Goal: Task Accomplishment & Management: Use online tool/utility

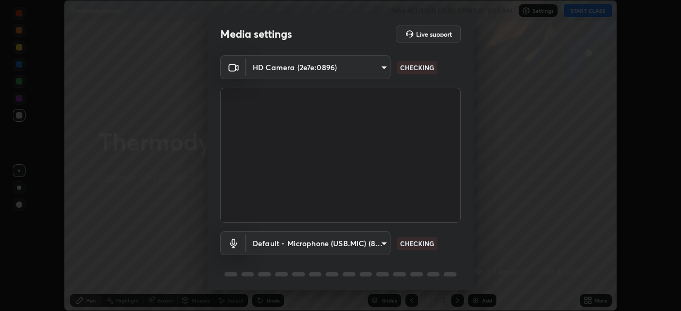
scroll to position [311, 681]
click at [384, 243] on body "Erase all Thermodynamics WAS SCHEDULED TO START AT 2:00 PM Settings START CLASS…" at bounding box center [340, 155] width 681 height 311
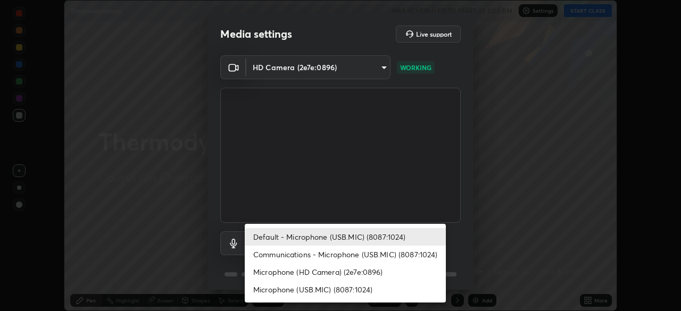
click at [373, 252] on li "Communications - Microphone (USB.MIC) (8087:1024)" at bounding box center [345, 255] width 201 height 18
type input "communications"
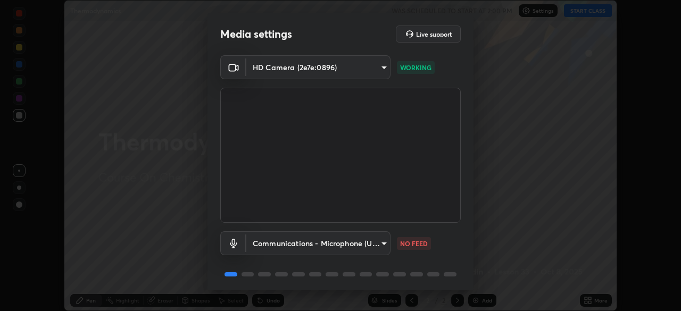
scroll to position [38, 0]
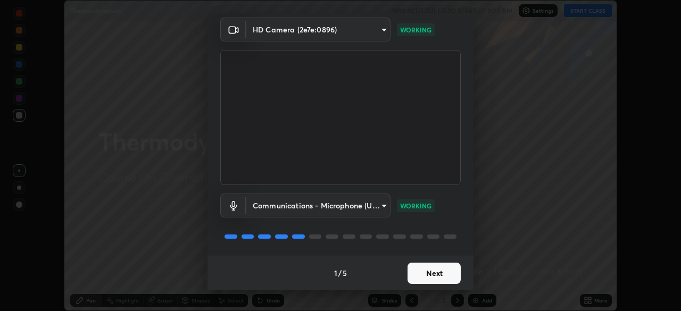
click at [415, 278] on button "Next" at bounding box center [434, 273] width 53 height 21
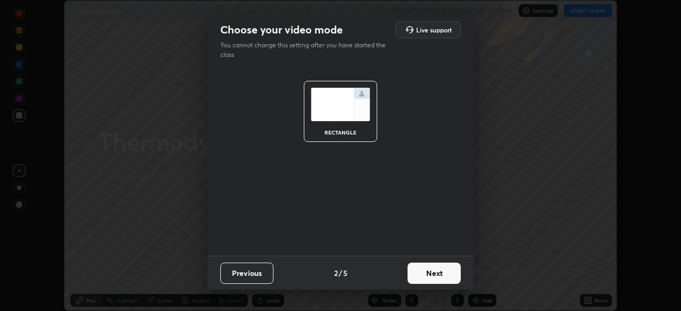
scroll to position [0, 0]
click at [414, 273] on button "Next" at bounding box center [434, 273] width 53 height 21
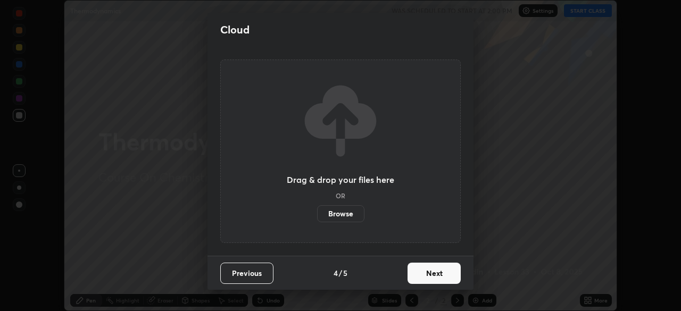
click at [417, 271] on button "Next" at bounding box center [434, 273] width 53 height 21
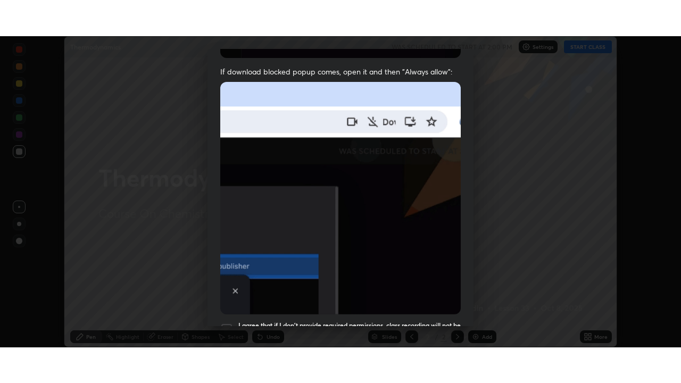
scroll to position [255, 0]
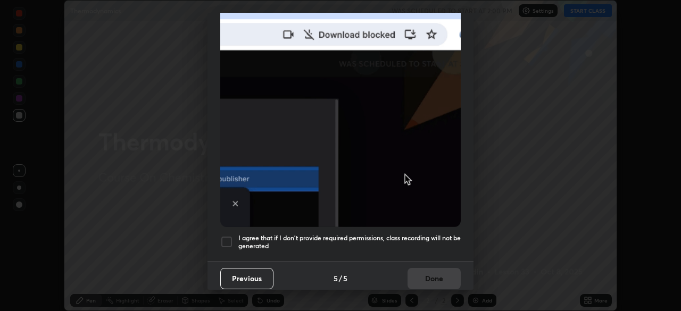
click at [228, 240] on div at bounding box center [226, 242] width 13 height 13
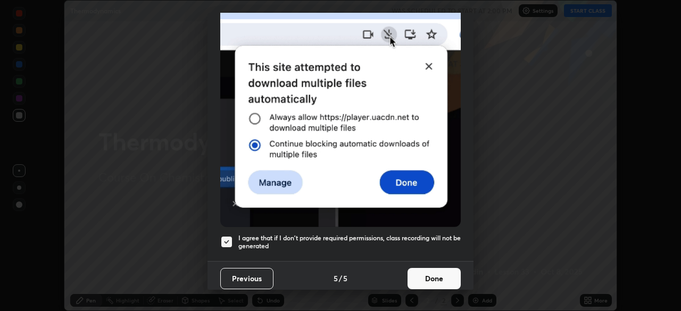
click at [419, 275] on button "Done" at bounding box center [434, 278] width 53 height 21
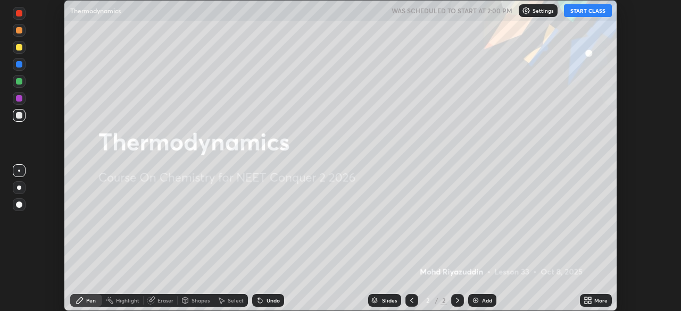
click at [577, 12] on button "START CLASS" at bounding box center [588, 10] width 48 height 13
click at [588, 300] on icon at bounding box center [589, 298] width 3 height 3
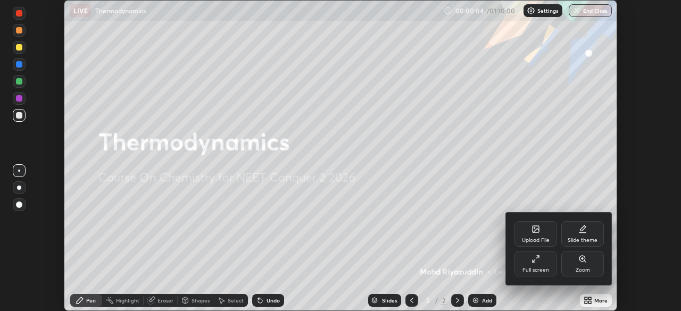
click at [544, 268] on div "Full screen" at bounding box center [536, 270] width 27 height 5
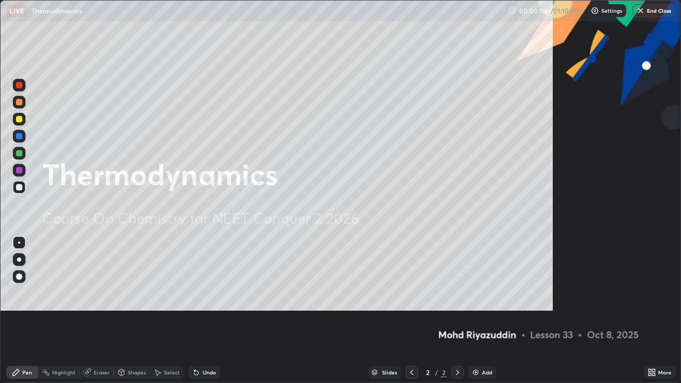
scroll to position [383, 681]
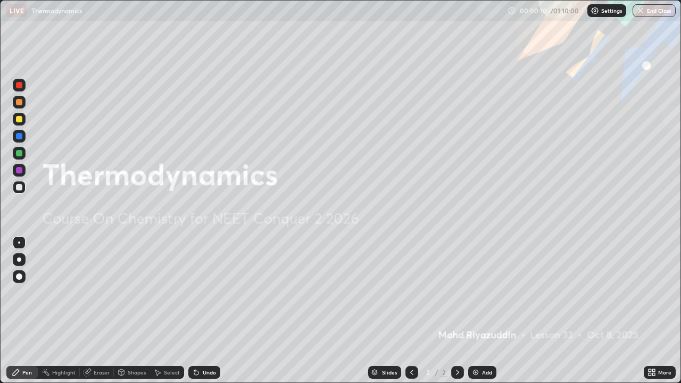
click at [475, 311] on div "Add" at bounding box center [482, 372] width 28 height 13
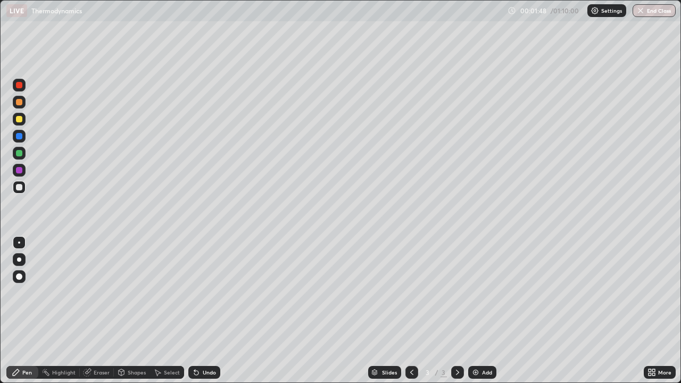
click at [194, 311] on icon at bounding box center [196, 373] width 4 height 4
click at [195, 311] on icon at bounding box center [196, 373] width 4 height 4
click at [198, 311] on icon at bounding box center [196, 372] width 9 height 9
click at [200, 311] on div "Undo" at bounding box center [204, 372] width 32 height 13
click at [476, 311] on img at bounding box center [475, 372] width 9 height 9
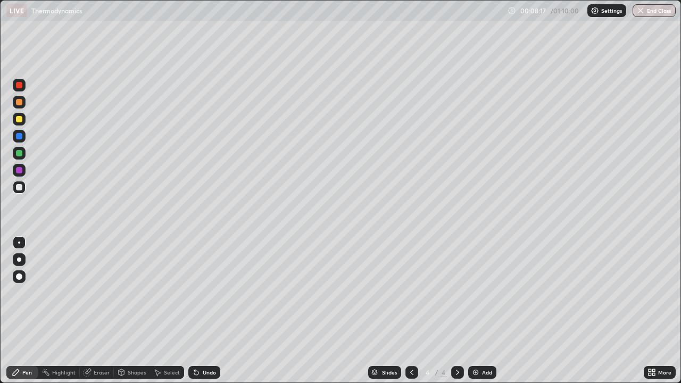
click at [194, 311] on icon at bounding box center [196, 373] width 4 height 4
click at [97, 311] on div "Eraser" at bounding box center [102, 372] width 16 height 5
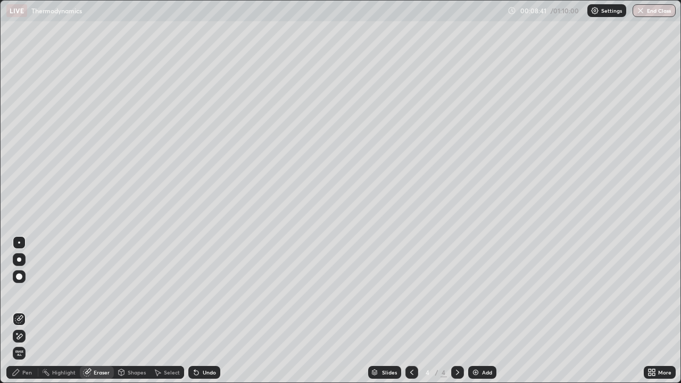
click at [26, 311] on div "Pen" at bounding box center [22, 372] width 32 height 13
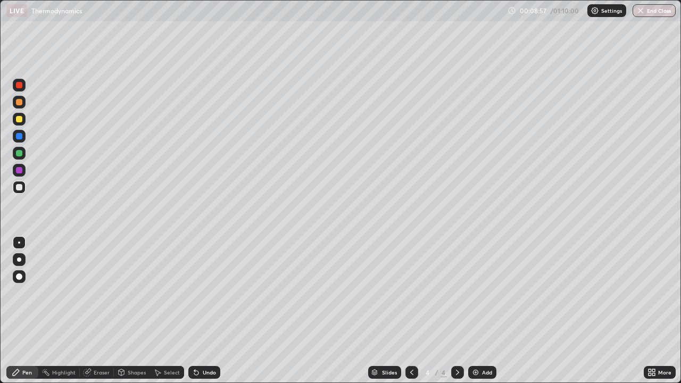
click at [100, 311] on div "Eraser" at bounding box center [97, 372] width 34 height 13
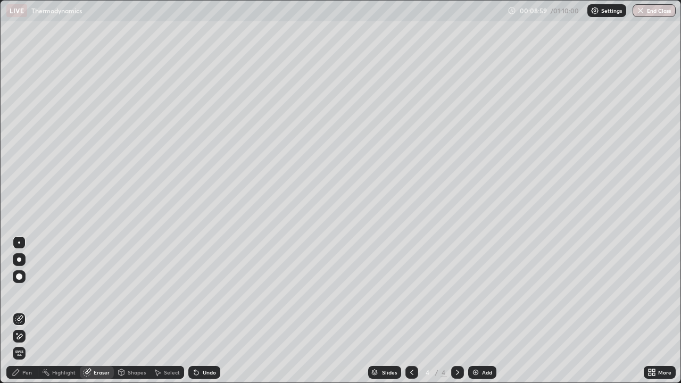
click at [22, 311] on icon at bounding box center [19, 336] width 9 height 9
click at [28, 311] on div "Pen" at bounding box center [27, 372] width 10 height 5
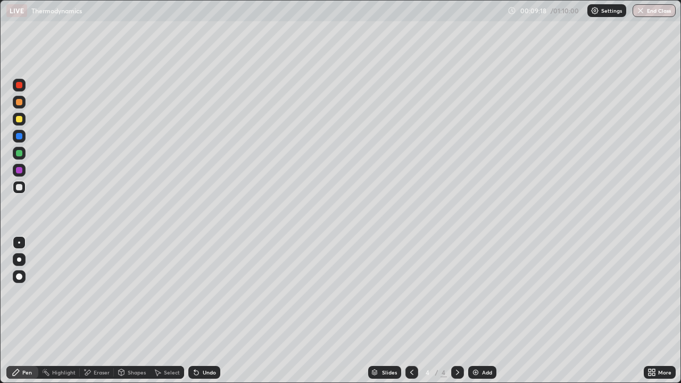
click at [411, 311] on icon at bounding box center [412, 372] width 9 height 9
click at [456, 311] on icon at bounding box center [457, 372] width 3 height 5
click at [200, 311] on div "Undo" at bounding box center [204, 372] width 32 height 13
click at [201, 311] on div "Undo" at bounding box center [204, 372] width 32 height 13
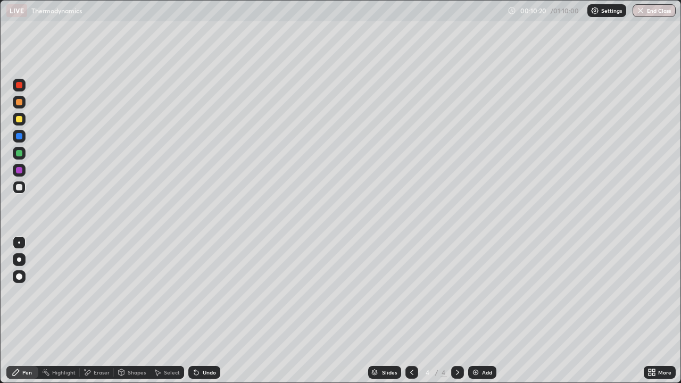
click at [200, 311] on div "Undo" at bounding box center [204, 372] width 32 height 13
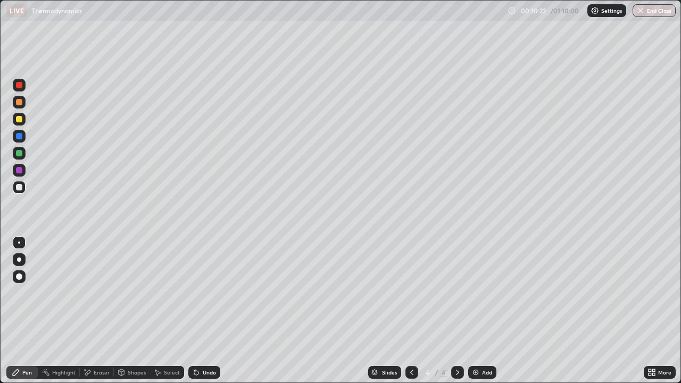
click at [200, 311] on div "Undo" at bounding box center [204, 372] width 32 height 13
click at [199, 311] on icon at bounding box center [196, 372] width 9 height 9
click at [200, 311] on div "Undo" at bounding box center [204, 372] width 32 height 13
click at [196, 311] on icon at bounding box center [196, 373] width 4 height 4
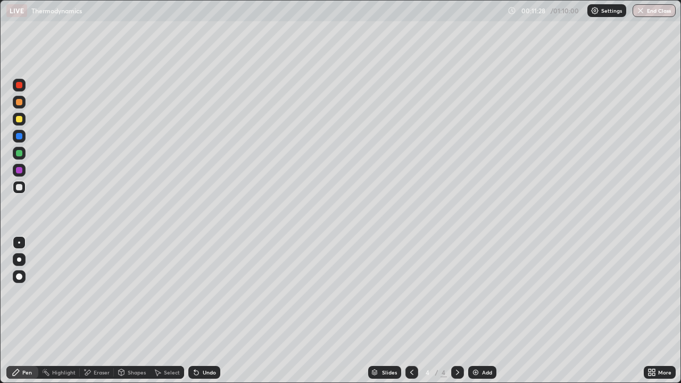
click at [195, 311] on icon at bounding box center [196, 373] width 4 height 4
click at [196, 311] on icon at bounding box center [196, 373] width 4 height 4
click at [195, 311] on icon at bounding box center [196, 373] width 4 height 4
click at [194, 311] on icon at bounding box center [196, 373] width 4 height 4
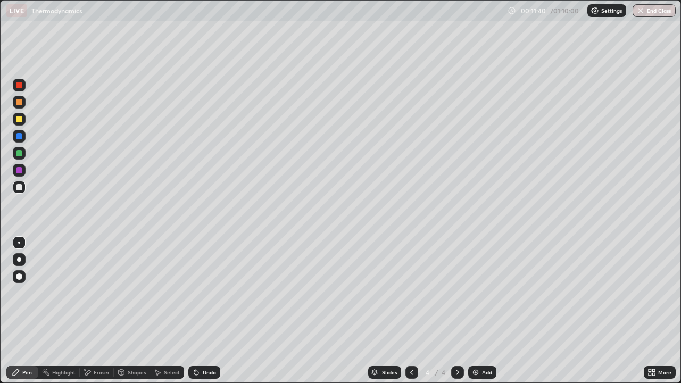
click at [194, 311] on icon at bounding box center [194, 370] width 1 height 1
click at [196, 311] on icon at bounding box center [196, 372] width 9 height 9
click at [196, 311] on icon at bounding box center [196, 373] width 4 height 4
click at [476, 311] on img at bounding box center [475, 372] width 9 height 9
click at [196, 311] on icon at bounding box center [196, 373] width 4 height 4
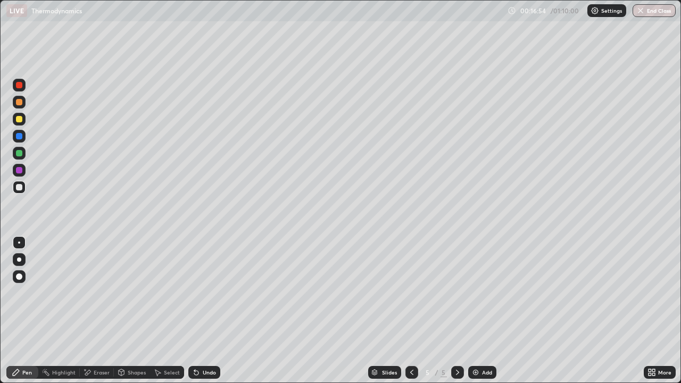
click at [196, 311] on icon at bounding box center [196, 373] width 4 height 4
click at [198, 311] on icon at bounding box center [196, 372] width 9 height 9
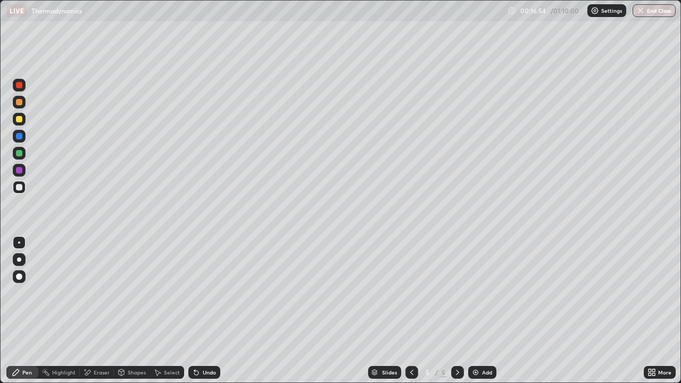
click at [198, 311] on icon at bounding box center [196, 372] width 9 height 9
click at [199, 311] on div "Undo" at bounding box center [204, 372] width 32 height 13
click at [474, 311] on img at bounding box center [475, 372] width 9 height 9
click at [195, 311] on icon at bounding box center [196, 373] width 4 height 4
click at [194, 311] on icon at bounding box center [196, 373] width 4 height 4
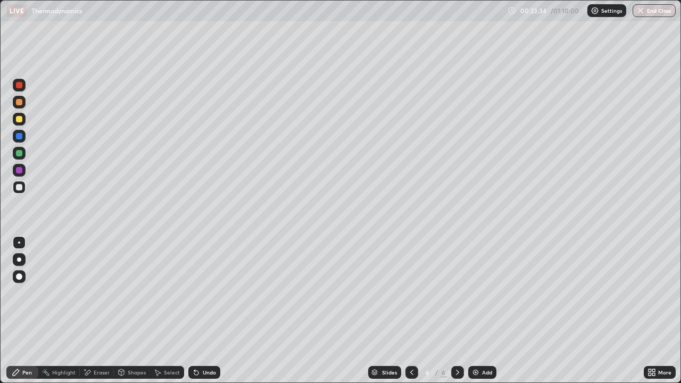
click at [195, 311] on icon at bounding box center [196, 373] width 4 height 4
click at [194, 311] on icon at bounding box center [196, 373] width 4 height 4
click at [196, 311] on icon at bounding box center [196, 373] width 4 height 4
click at [195, 311] on icon at bounding box center [196, 373] width 4 height 4
click at [196, 311] on icon at bounding box center [196, 372] width 9 height 9
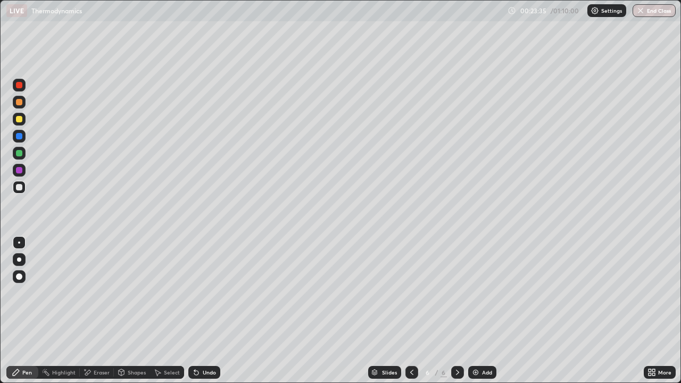
click at [196, 311] on icon at bounding box center [196, 373] width 4 height 4
click at [195, 311] on icon at bounding box center [196, 373] width 4 height 4
click at [196, 311] on icon at bounding box center [196, 373] width 4 height 4
click at [195, 311] on icon at bounding box center [196, 373] width 4 height 4
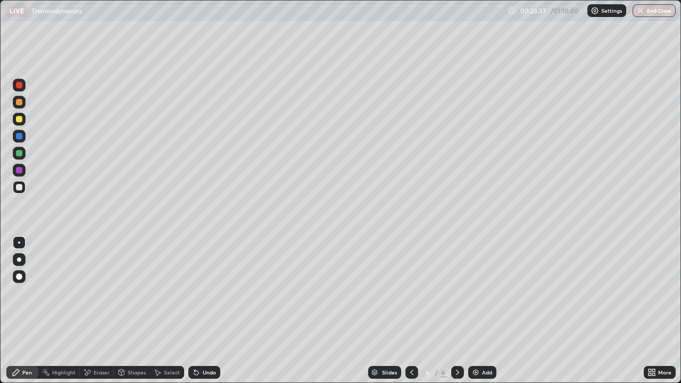
click at [195, 311] on icon at bounding box center [196, 373] width 4 height 4
click at [194, 311] on icon at bounding box center [194, 370] width 1 height 1
click at [198, 311] on icon at bounding box center [196, 372] width 9 height 9
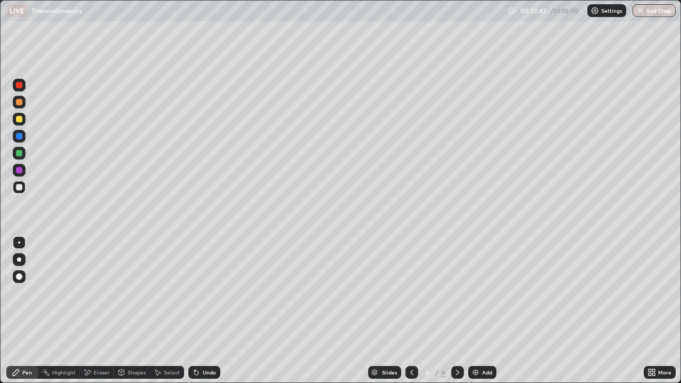
click at [104, 311] on div "Eraser" at bounding box center [97, 372] width 34 height 13
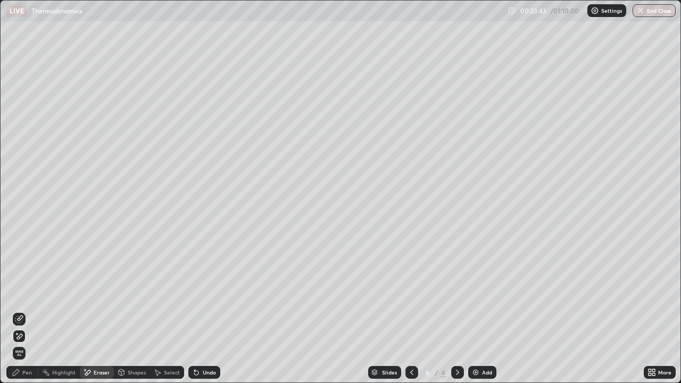
click at [43, 311] on circle at bounding box center [42, 371] width 1 height 1
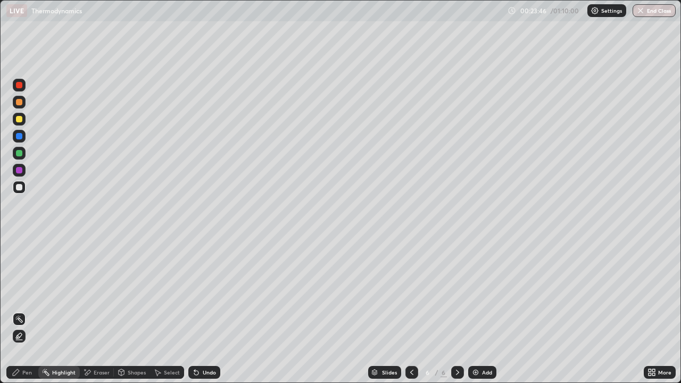
click at [33, 311] on div "Pen" at bounding box center [22, 372] width 32 height 13
click at [98, 311] on div "Eraser" at bounding box center [102, 372] width 16 height 5
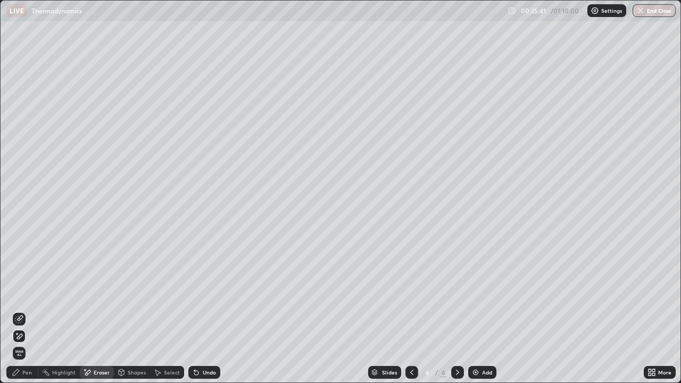
click at [24, 311] on span "Erase all" at bounding box center [19, 353] width 12 height 6
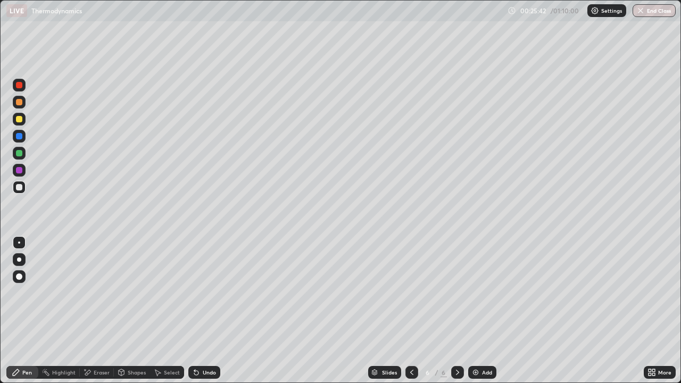
click at [33, 311] on div "Pen" at bounding box center [22, 372] width 32 height 13
click at [24, 153] on div at bounding box center [19, 153] width 13 height 13
click at [20, 187] on div at bounding box center [19, 187] width 6 height 6
click at [21, 120] on div at bounding box center [19, 119] width 6 height 6
click at [20, 155] on div at bounding box center [19, 153] width 6 height 6
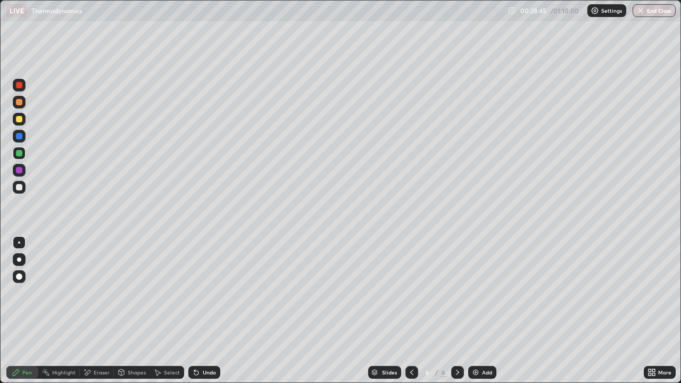
click at [102, 311] on div "Eraser" at bounding box center [102, 372] width 16 height 5
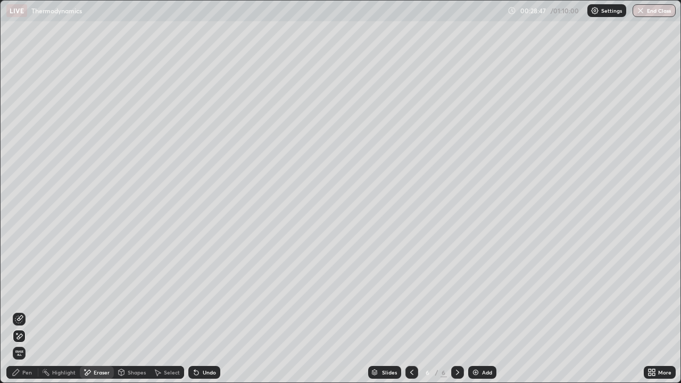
click at [20, 311] on span "Erase all" at bounding box center [19, 353] width 12 height 6
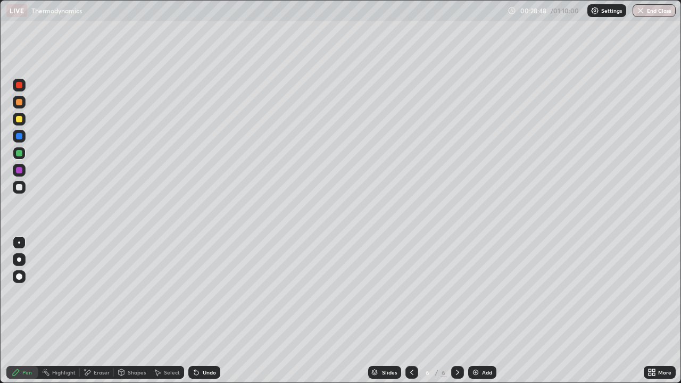
click at [28, 311] on div "Pen" at bounding box center [27, 372] width 10 height 5
click at [21, 190] on div at bounding box center [19, 187] width 6 height 6
click at [21, 153] on div at bounding box center [19, 153] width 6 height 6
click at [21, 185] on div at bounding box center [19, 187] width 6 height 6
click at [21, 104] on div at bounding box center [19, 102] width 6 height 6
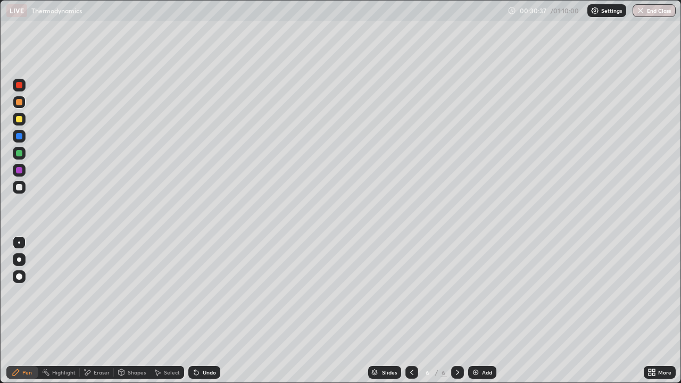
click at [22, 138] on div at bounding box center [19, 136] width 6 height 6
click at [23, 103] on div at bounding box center [19, 102] width 13 height 13
click at [24, 169] on div at bounding box center [19, 170] width 13 height 13
click at [471, 311] on img at bounding box center [475, 372] width 9 height 9
click at [193, 311] on icon at bounding box center [196, 372] width 9 height 9
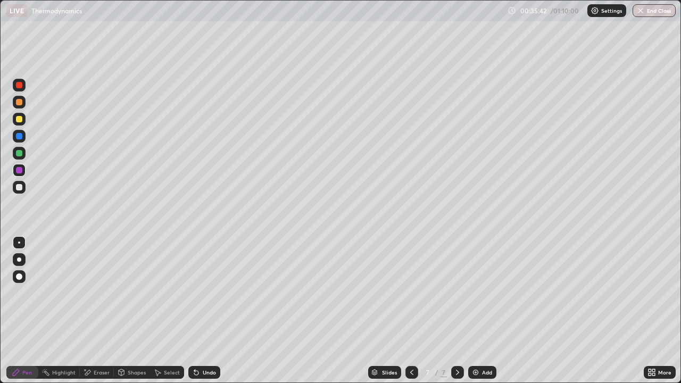
click at [19, 187] on div at bounding box center [19, 187] width 6 height 6
click at [100, 311] on div "Eraser" at bounding box center [102, 372] width 16 height 5
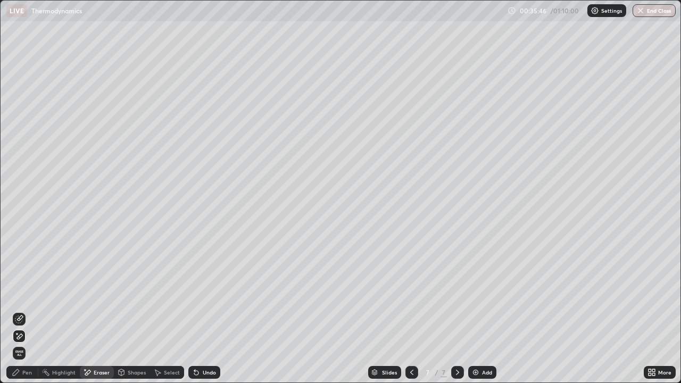
click at [32, 311] on div "Pen" at bounding box center [22, 372] width 32 height 13
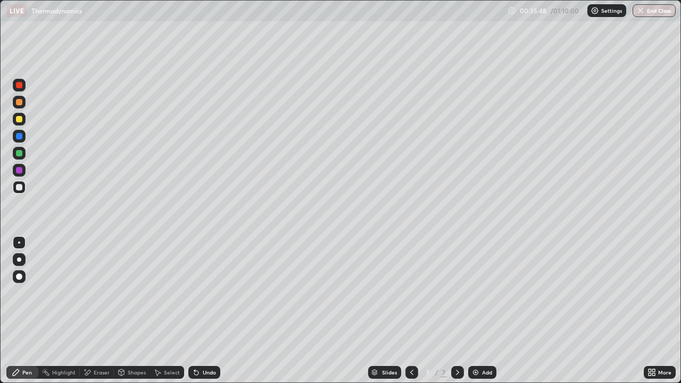
click at [98, 311] on div "Eraser" at bounding box center [102, 372] width 16 height 5
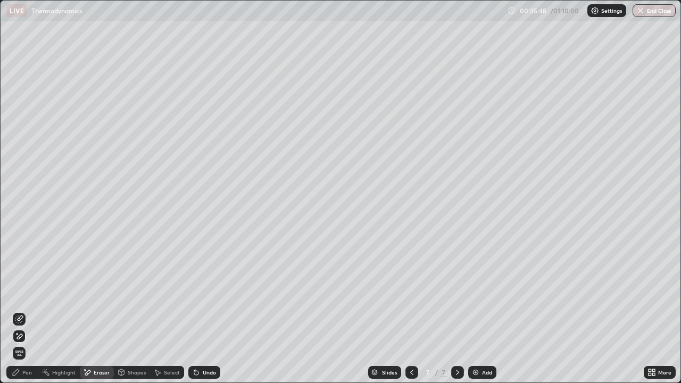
click at [20, 311] on span "Erase all" at bounding box center [19, 353] width 12 height 6
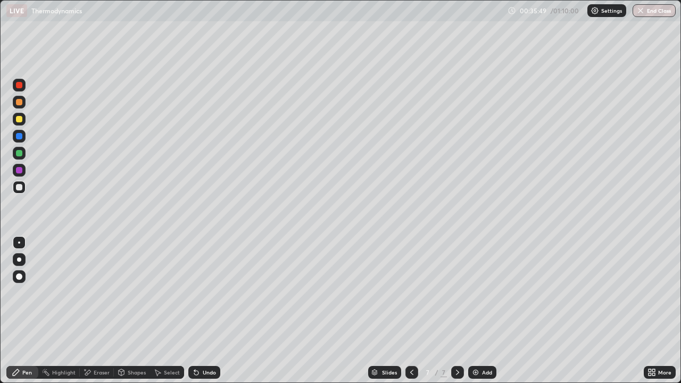
click at [27, 311] on div "Pen" at bounding box center [27, 372] width 10 height 5
click at [200, 311] on div "Undo" at bounding box center [204, 372] width 32 height 13
click at [409, 311] on icon at bounding box center [412, 372] width 9 height 9
click at [457, 311] on icon at bounding box center [457, 372] width 9 height 9
click at [196, 311] on icon at bounding box center [196, 373] width 4 height 4
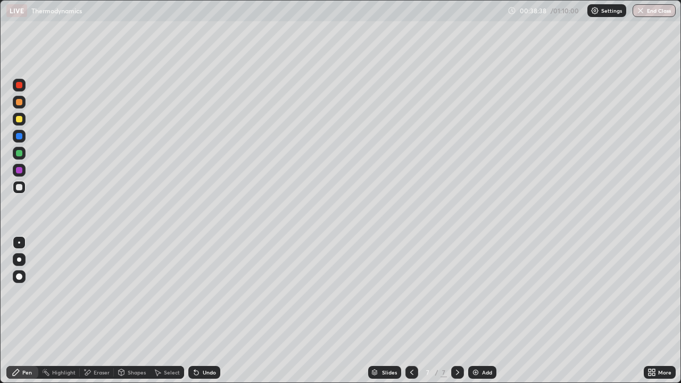
click at [194, 311] on icon at bounding box center [196, 372] width 9 height 9
click at [476, 311] on img at bounding box center [475, 372] width 9 height 9
click at [198, 311] on icon at bounding box center [196, 372] width 9 height 9
click at [197, 311] on icon at bounding box center [196, 372] width 9 height 9
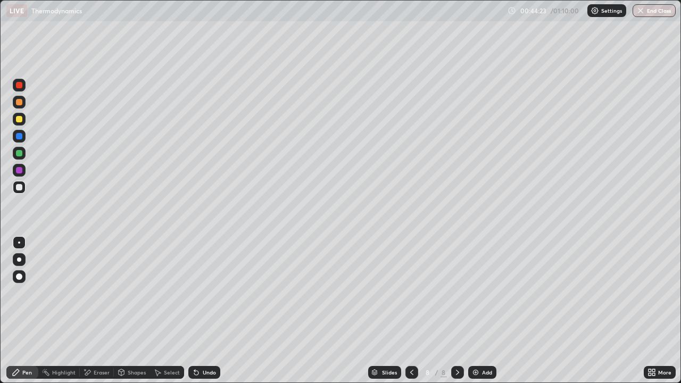
click at [197, 311] on icon at bounding box center [196, 372] width 9 height 9
click at [199, 311] on icon at bounding box center [196, 372] width 9 height 9
click at [199, 311] on div "Undo" at bounding box center [204, 372] width 32 height 13
click at [195, 311] on icon at bounding box center [196, 373] width 4 height 4
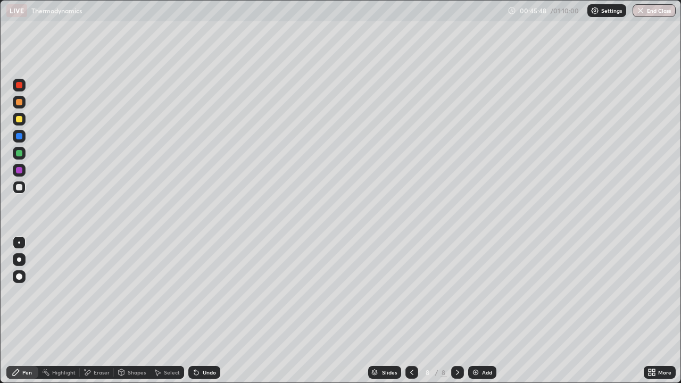
click at [197, 311] on icon at bounding box center [196, 372] width 9 height 9
click at [411, 311] on icon at bounding box center [412, 372] width 9 height 9
click at [457, 311] on icon at bounding box center [457, 372] width 9 height 9
click at [411, 311] on icon at bounding box center [412, 372] width 9 height 9
click at [457, 311] on icon at bounding box center [457, 372] width 9 height 9
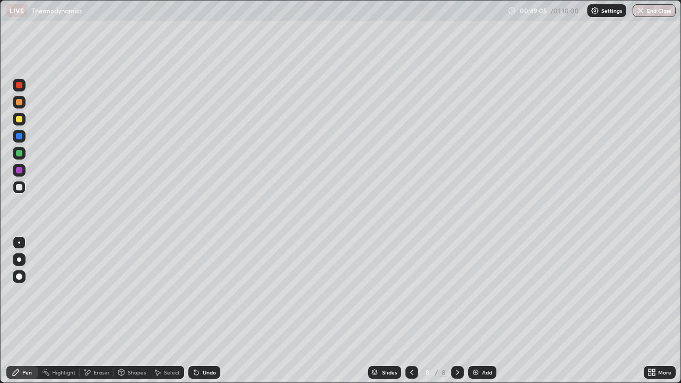
click at [477, 311] on img at bounding box center [475, 372] width 9 height 9
click at [195, 311] on icon at bounding box center [196, 373] width 4 height 4
click at [196, 311] on icon at bounding box center [196, 373] width 4 height 4
click at [195, 311] on icon at bounding box center [196, 373] width 4 height 4
click at [196, 311] on icon at bounding box center [196, 373] width 4 height 4
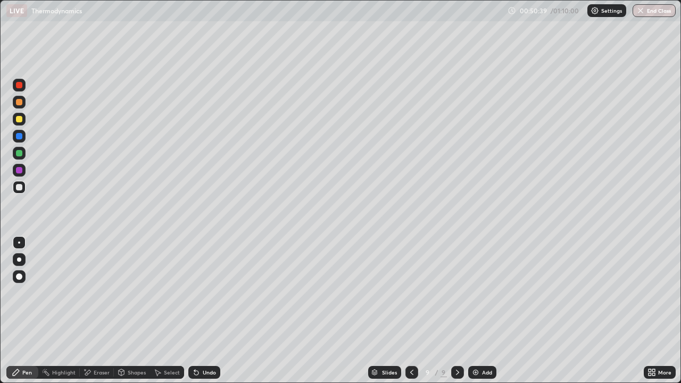
click at [195, 311] on icon at bounding box center [196, 373] width 4 height 4
click at [196, 311] on icon at bounding box center [196, 373] width 4 height 4
click at [203, 311] on div "Undo" at bounding box center [209, 372] width 13 height 5
click at [197, 311] on icon at bounding box center [196, 372] width 9 height 9
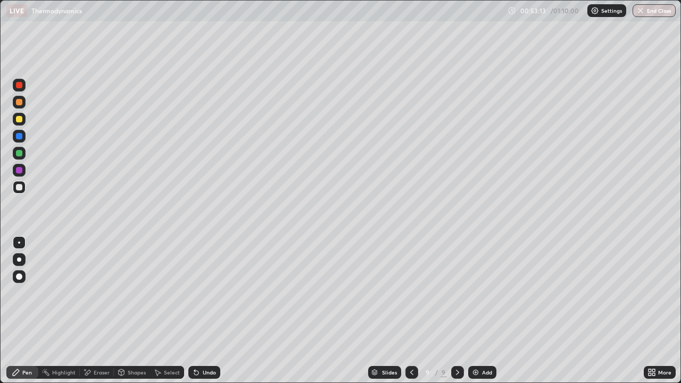
click at [197, 311] on icon at bounding box center [196, 373] width 4 height 4
click at [196, 311] on icon at bounding box center [196, 373] width 4 height 4
click at [198, 311] on icon at bounding box center [196, 372] width 9 height 9
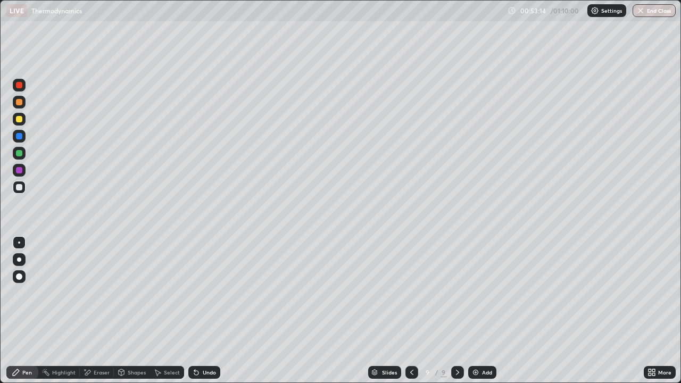
click at [200, 311] on div "Undo" at bounding box center [204, 372] width 32 height 13
click at [202, 311] on div "Undo" at bounding box center [204, 372] width 32 height 13
click at [204, 311] on div "Undo" at bounding box center [204, 372] width 32 height 13
click at [195, 311] on icon at bounding box center [196, 373] width 4 height 4
click at [477, 311] on img at bounding box center [475, 372] width 9 height 9
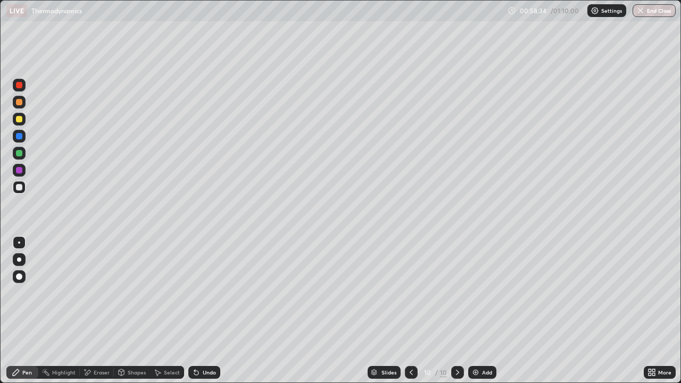
click at [203, 311] on div "Undo" at bounding box center [209, 372] width 13 height 5
click at [196, 311] on icon at bounding box center [196, 373] width 4 height 4
click at [195, 311] on icon at bounding box center [196, 373] width 4 height 4
click at [198, 311] on icon at bounding box center [196, 372] width 9 height 9
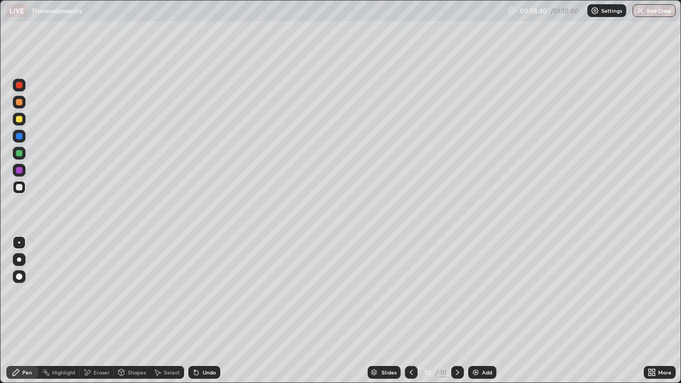
click at [203, 311] on div "Undo" at bounding box center [209, 372] width 13 height 5
click at [99, 311] on div "Eraser" at bounding box center [102, 372] width 16 height 5
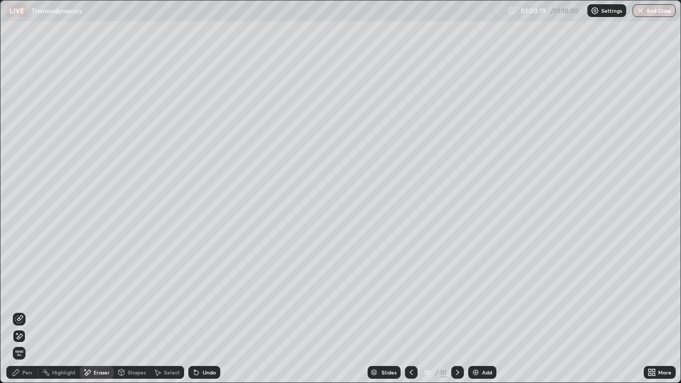
click at [20, 311] on icon at bounding box center [20, 336] width 6 height 5
click at [30, 311] on div "Pen" at bounding box center [22, 372] width 32 height 13
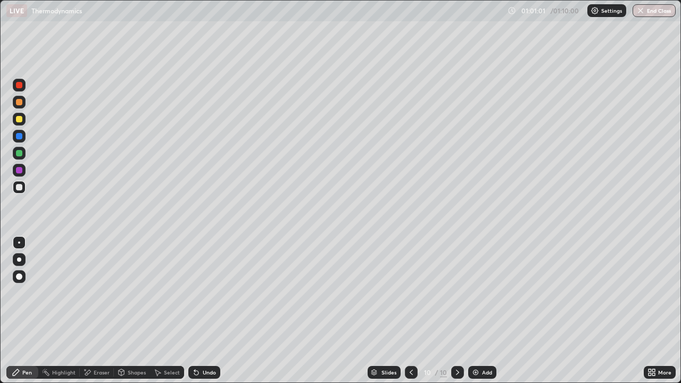
click at [196, 311] on icon at bounding box center [196, 373] width 4 height 4
click at [94, 311] on div "Eraser" at bounding box center [102, 372] width 16 height 5
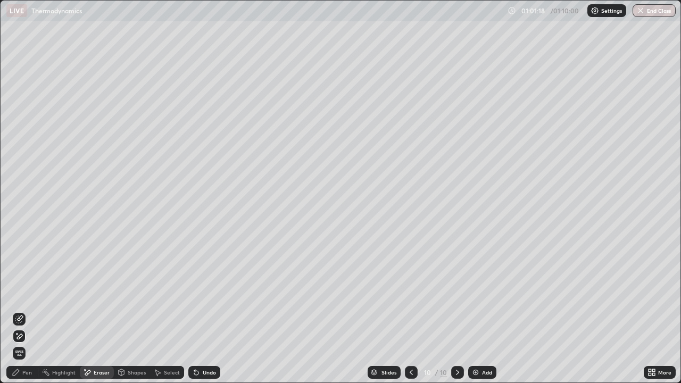
click at [21, 311] on icon at bounding box center [20, 318] width 6 height 5
click at [27, 311] on div "Pen" at bounding box center [27, 372] width 10 height 5
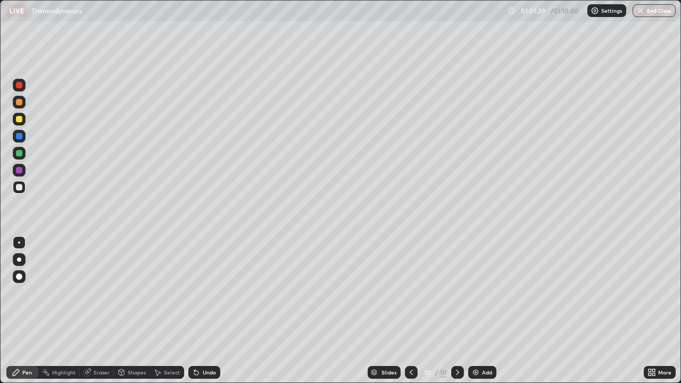
click at [194, 311] on icon at bounding box center [196, 373] width 4 height 4
click at [196, 311] on icon at bounding box center [196, 373] width 4 height 4
click at [199, 311] on div "Undo" at bounding box center [204, 372] width 32 height 13
click at [200, 311] on div "Undo" at bounding box center [204, 372] width 32 height 13
click at [195, 311] on icon at bounding box center [196, 373] width 4 height 4
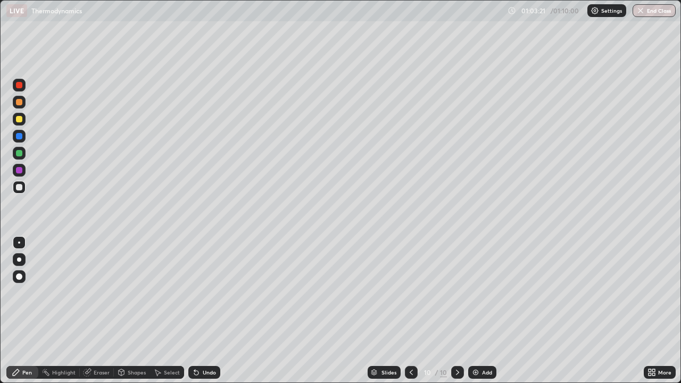
click at [200, 311] on div "Undo" at bounding box center [204, 372] width 32 height 13
click at [195, 311] on icon at bounding box center [196, 373] width 4 height 4
click at [646, 12] on button "End Class" at bounding box center [655, 10] width 42 height 13
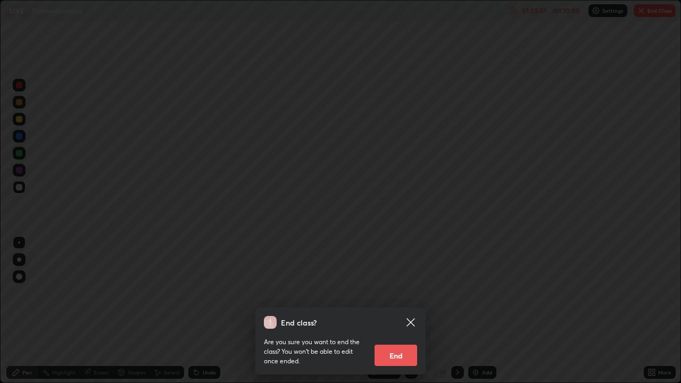
click at [408, 311] on button "End" at bounding box center [396, 355] width 43 height 21
